Goal: Task Accomplishment & Management: Use online tool/utility

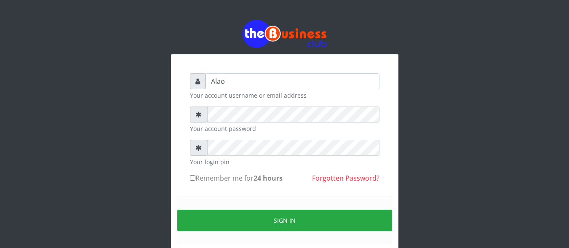
click at [250, 81] on input "Alao" at bounding box center [293, 81] width 174 height 16
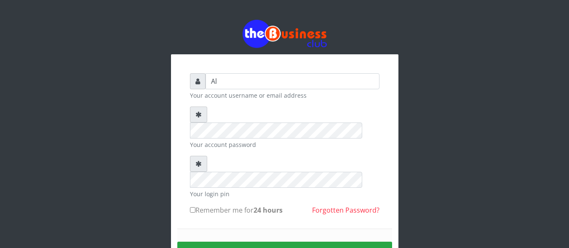
type input "A"
type input "Alao"
click at [293, 242] on button "Sign in" at bounding box center [284, 252] width 215 height 21
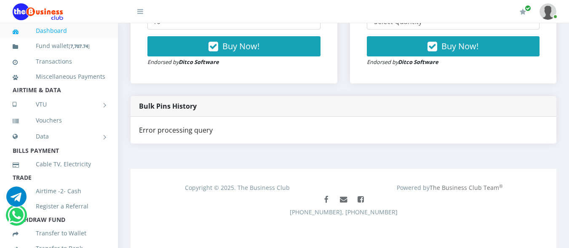
scroll to position [355, 0]
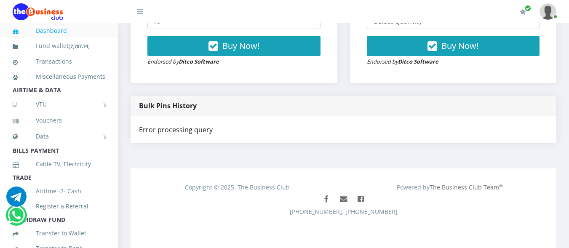
click at [161, 104] on strong "Bulk Pins History" at bounding box center [168, 105] width 58 height 9
